Goal: Navigation & Orientation: Find specific page/section

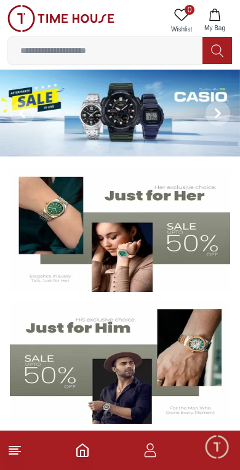
click at [153, 454] on icon "button" at bounding box center [150, 450] width 15 height 15
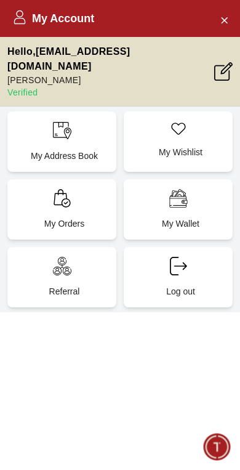
click at [220, 20] on icon "Close Account" at bounding box center [224, 19] width 10 height 15
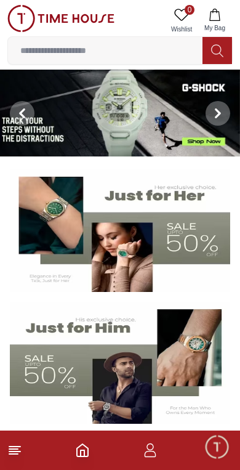
click at [10, 452] on line at bounding box center [14, 452] width 11 height 0
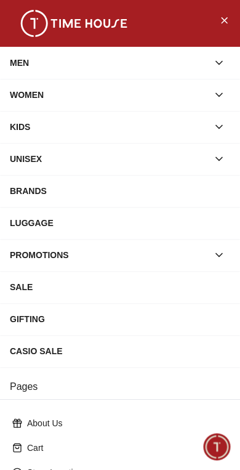
click at [227, 23] on icon "Close Menu" at bounding box center [225, 20] width 6 height 6
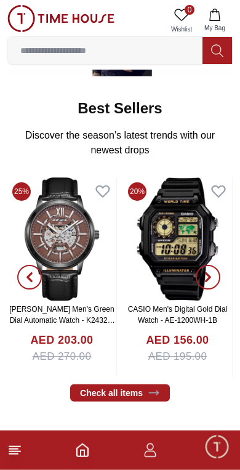
scroll to position [348, 0]
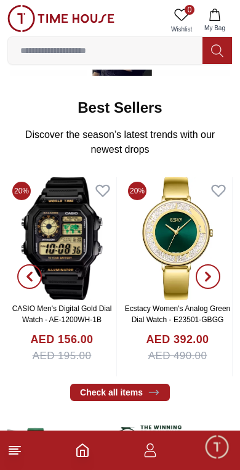
click at [12, 449] on line at bounding box center [13, 449] width 9 height 0
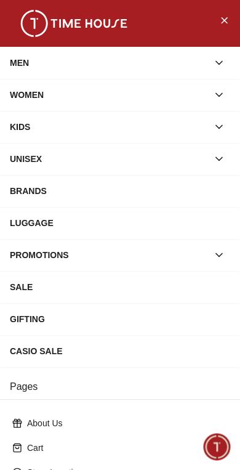
click at [222, 22] on icon "Close Menu" at bounding box center [224, 19] width 10 height 15
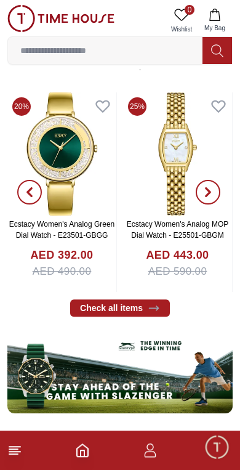
scroll to position [435, 0]
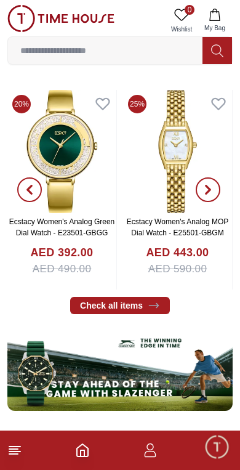
click at [145, 448] on icon "button" at bounding box center [150, 450] width 15 height 15
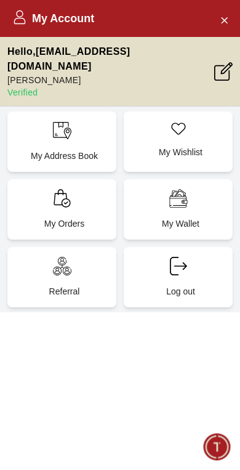
click at [233, 23] on button "Close Account" at bounding box center [224, 20] width 20 height 20
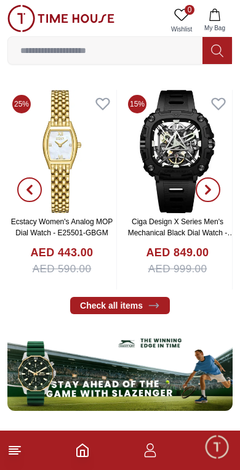
click at [10, 452] on line at bounding box center [14, 452] width 11 height 0
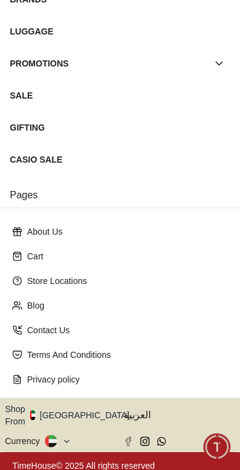
scroll to position [191, 0]
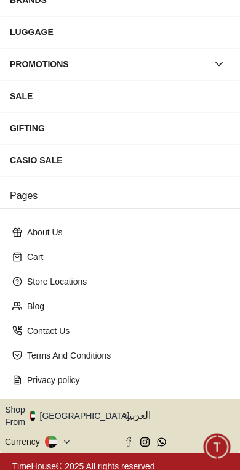
click at [81, 412] on button "Shop From [GEOGRAPHIC_DATA]" at bounding box center [72, 415] width 134 height 25
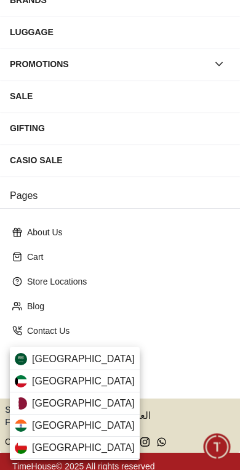
click at [87, 360] on span "[GEOGRAPHIC_DATA]" at bounding box center [83, 359] width 103 height 15
